Goal: Information Seeking & Learning: Learn about a topic

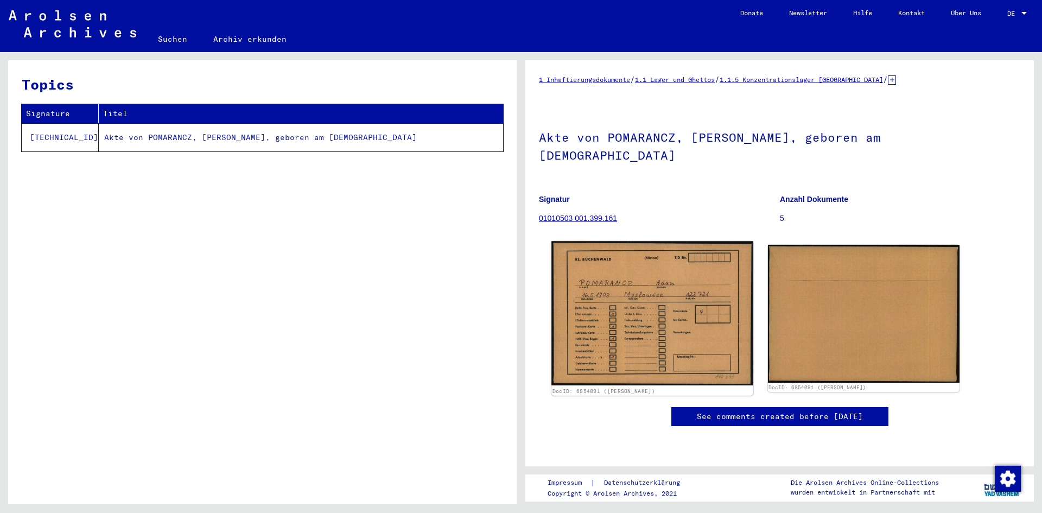
click at [612, 309] on img at bounding box center [651, 313] width 201 height 144
click at [640, 295] on img at bounding box center [651, 313] width 201 height 144
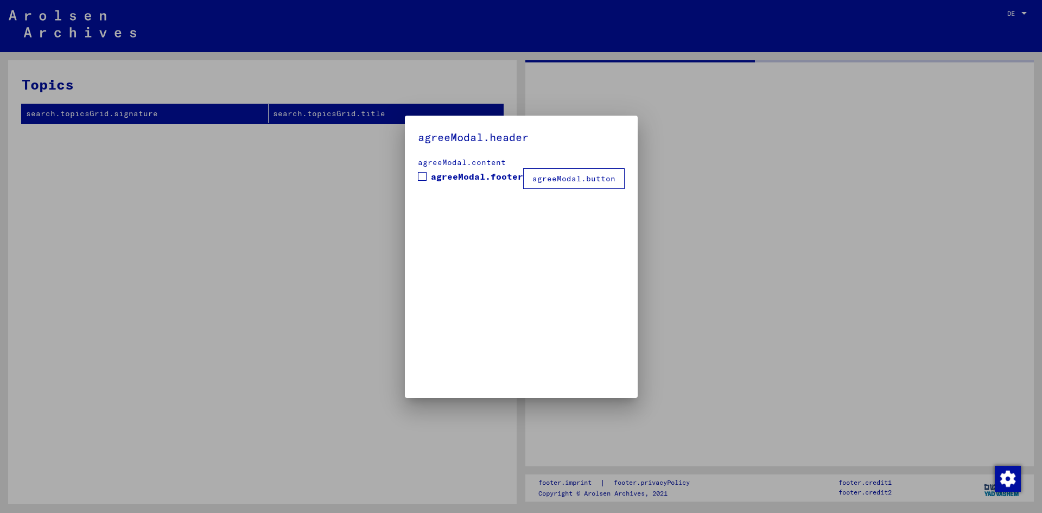
click at [640, 295] on div "agreeModal.header agreeModal.content agreeModal.footer agreeModal.button" at bounding box center [521, 256] width 1042 height 513
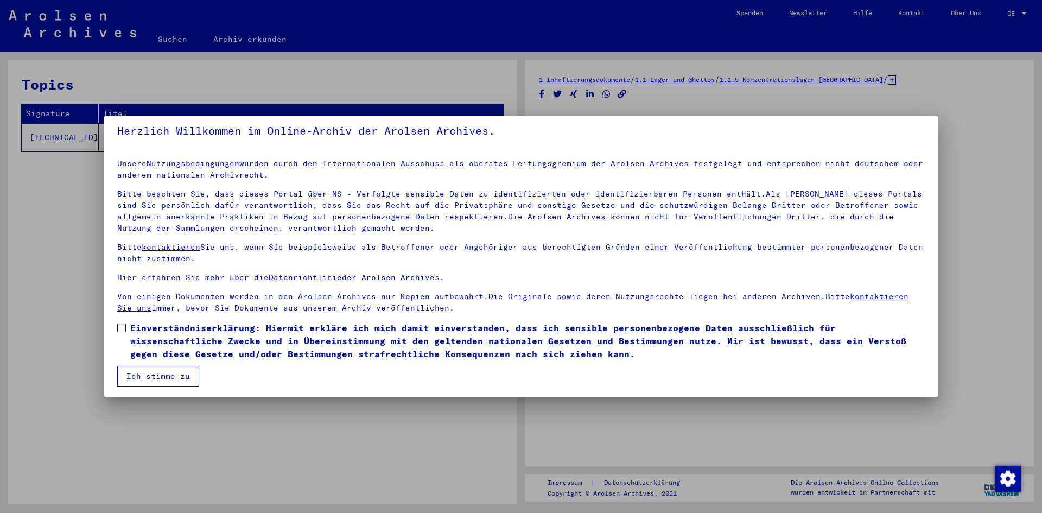
scroll to position [8, 0]
click at [131, 371] on button "Ich stimme zu" at bounding box center [158, 374] width 82 height 21
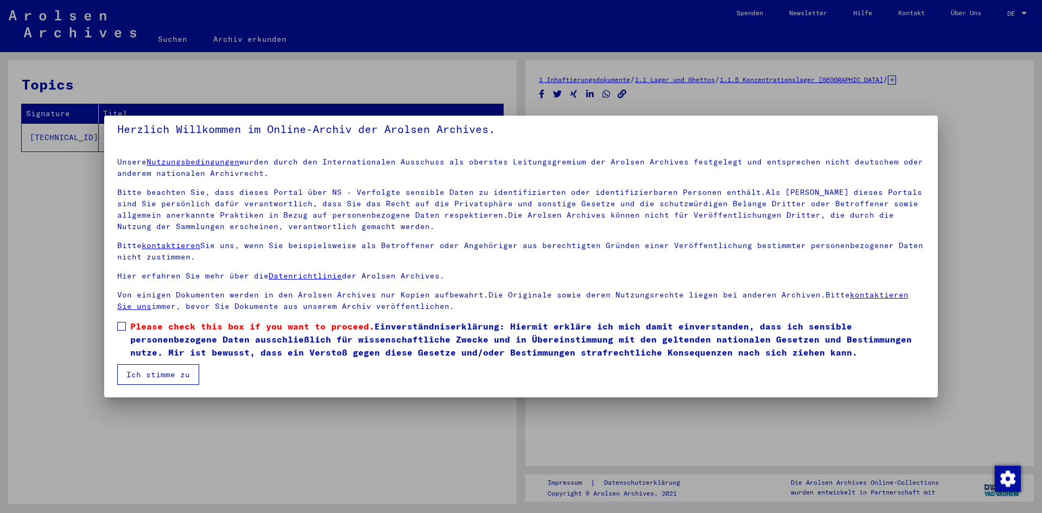
click at [119, 320] on label "Please check this box if you want to proceed. Einverständniserklärung: Hiermit …" at bounding box center [520, 339] width 807 height 39
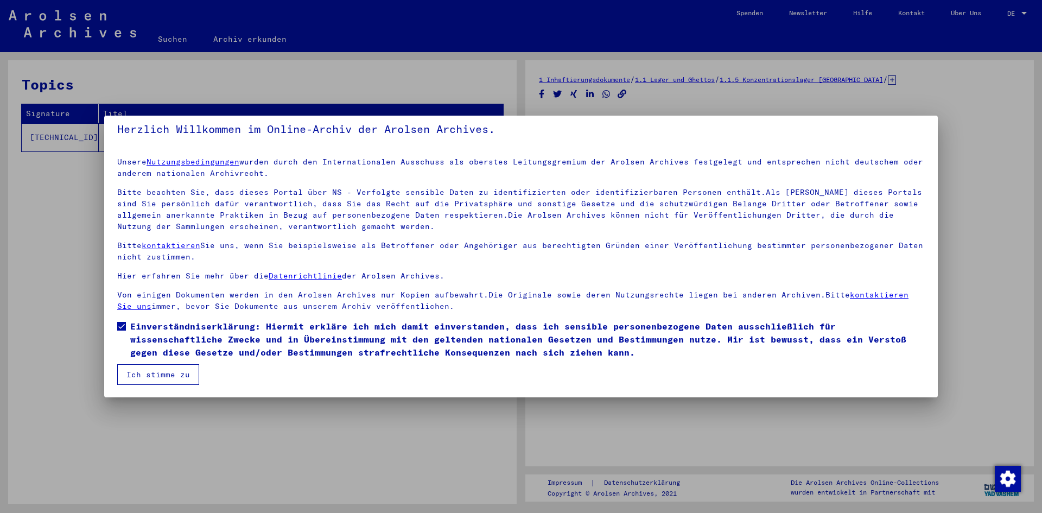
click at [143, 362] on mat-checkbox "Einverständniserklärung: Hiermit erkläre ich mich damit einverstanden, dass ich…" at bounding box center [520, 342] width 807 height 44
click at [150, 371] on button "Ich stimme zu" at bounding box center [158, 374] width 82 height 21
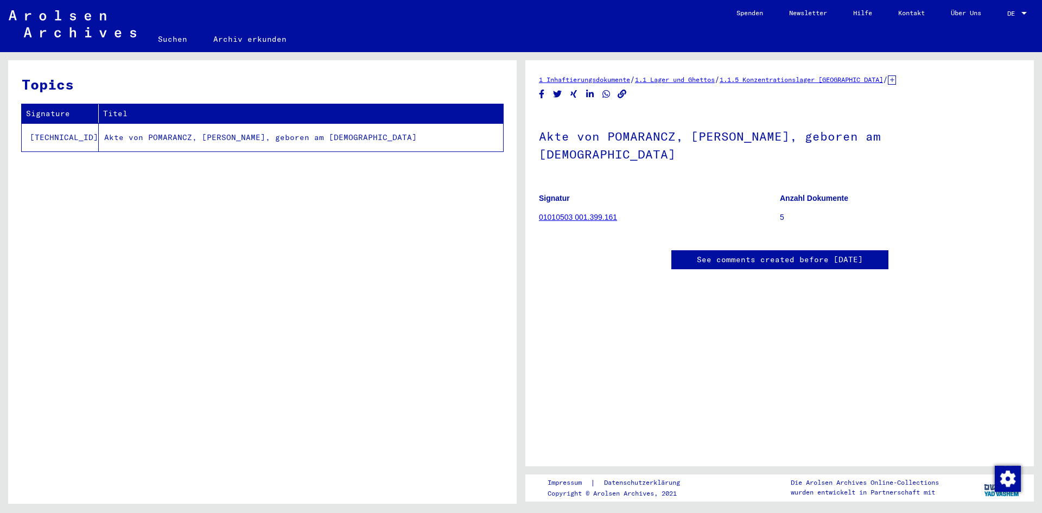
click at [583, 192] on figure "Signatur 01010503 001.399.161" at bounding box center [659, 209] width 240 height 49
click at [588, 213] on link "01010503 001.399.161" at bounding box center [578, 217] width 78 height 9
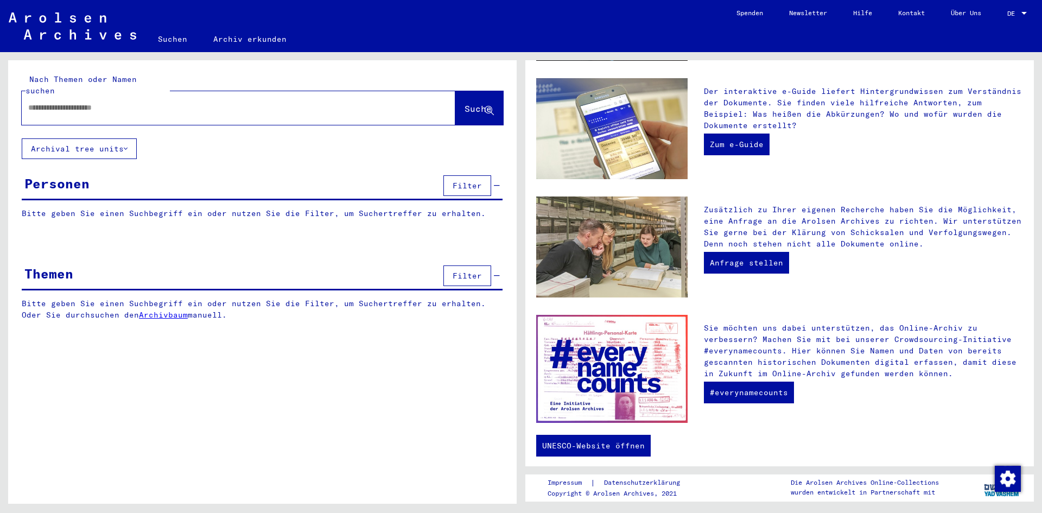
scroll to position [278, 0]
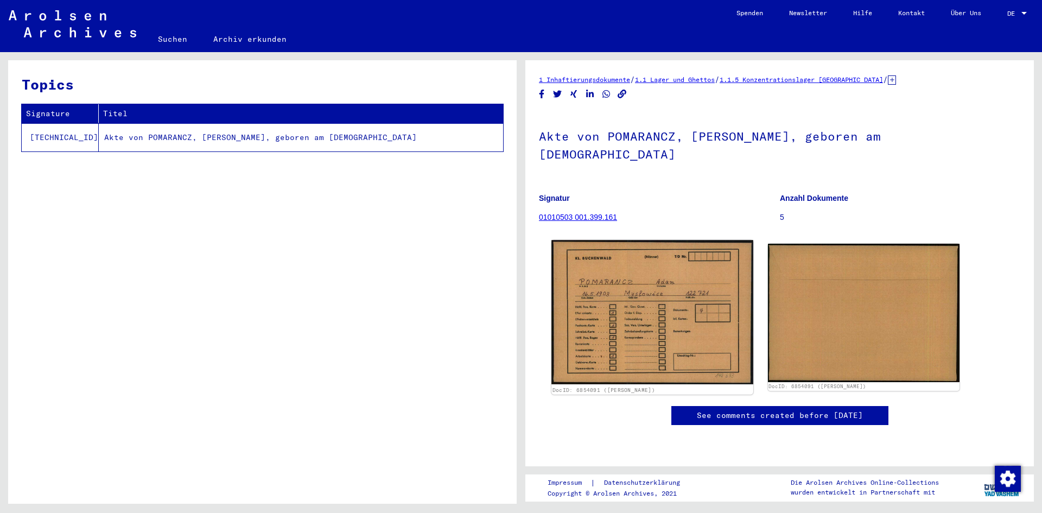
click at [641, 283] on img at bounding box center [651, 312] width 201 height 144
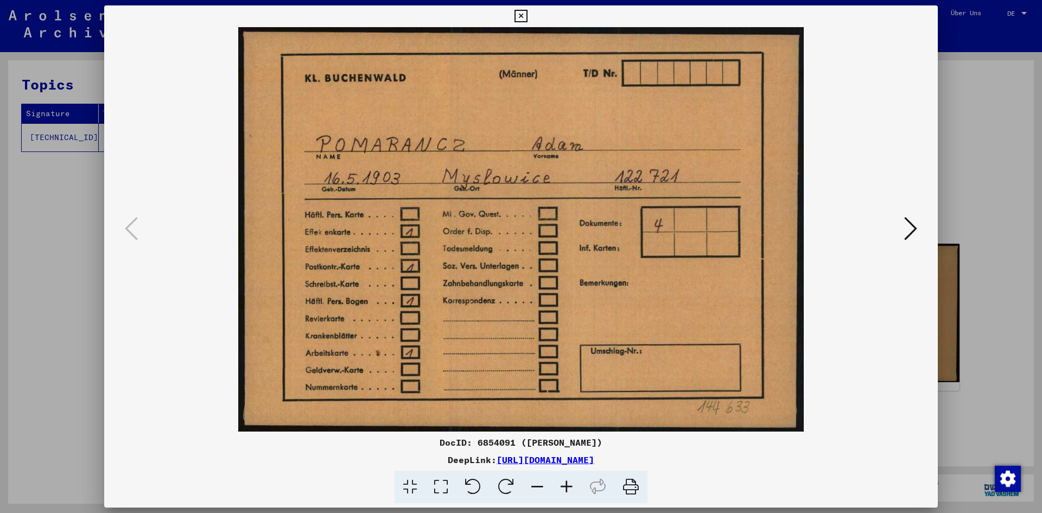
click at [916, 238] on icon at bounding box center [910, 228] width 13 height 26
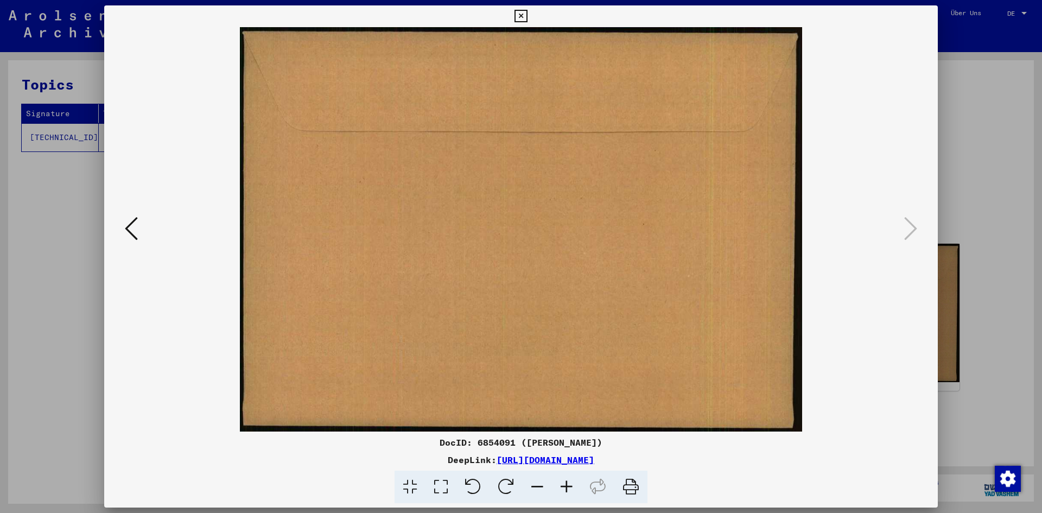
click at [135, 241] on button at bounding box center [132, 229] width 20 height 31
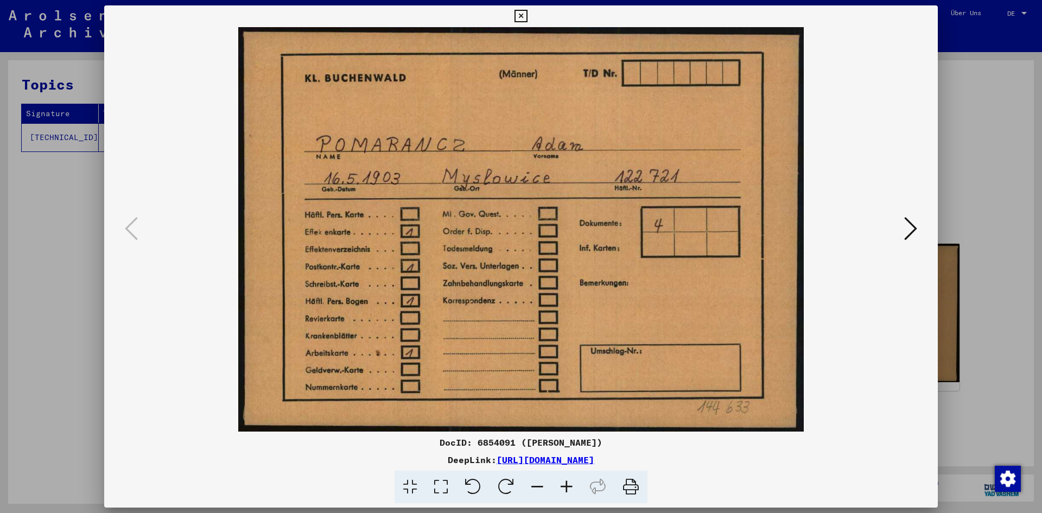
click at [898, 228] on div at bounding box center [520, 229] width 833 height 404
click at [908, 231] on icon at bounding box center [910, 228] width 13 height 26
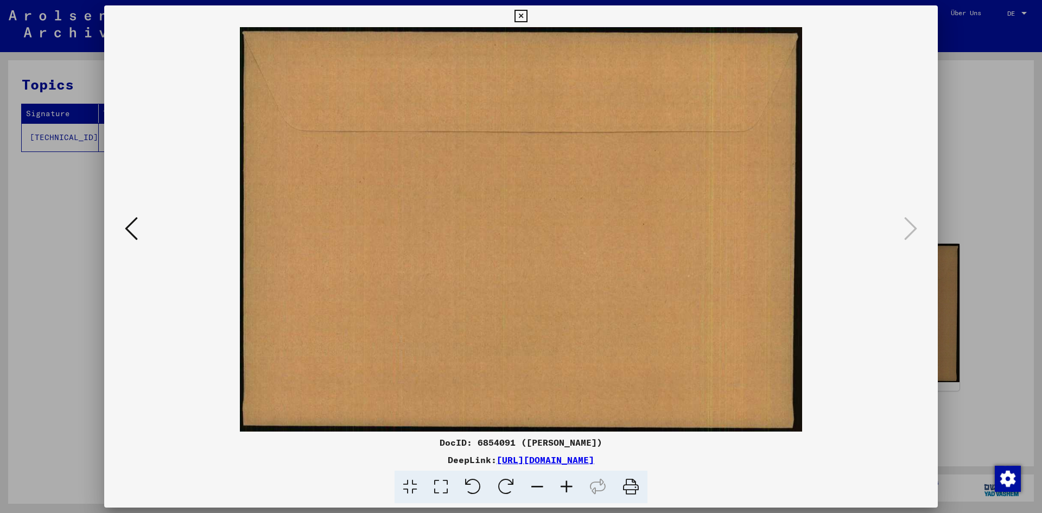
click at [1007, 205] on div at bounding box center [521, 256] width 1042 height 513
